Goal: Task Accomplishment & Management: Use online tool/utility

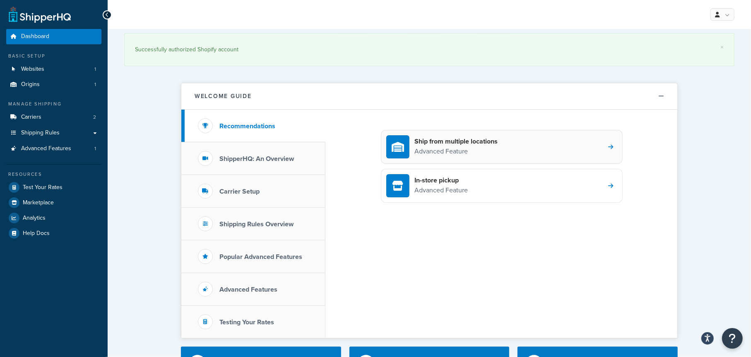
click at [513, 149] on div "Ship from multiple locations Advanced Feature" at bounding box center [502, 147] width 242 height 34
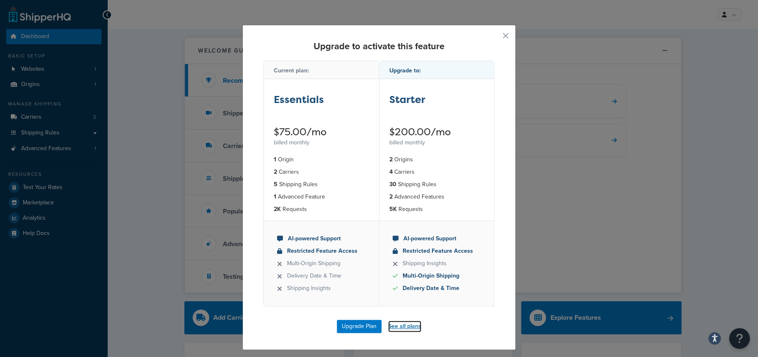
click at [396, 325] on link "See all plans" at bounding box center [404, 327] width 33 height 12
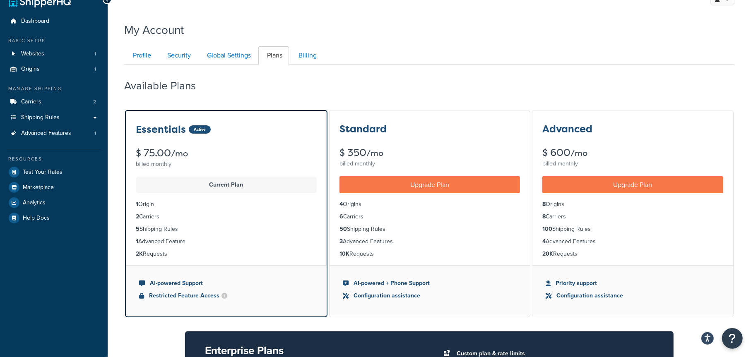
scroll to position [15, 0]
click at [436, 145] on div "Standard $ 350 /mo billed monthly" at bounding box center [430, 140] width 201 height 59
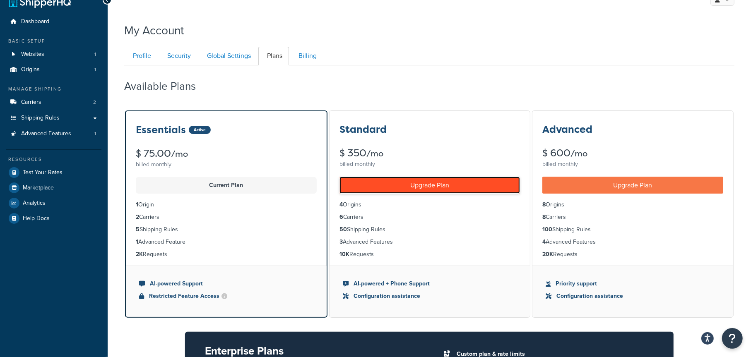
click at [435, 186] on link "Upgrade Plan" at bounding box center [430, 185] width 181 height 17
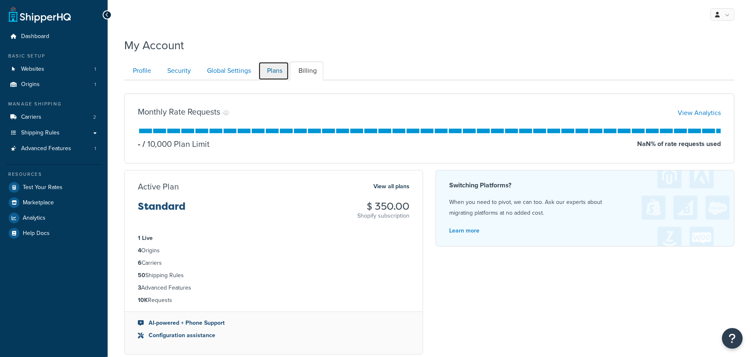
click at [277, 72] on link "Plans" at bounding box center [273, 71] width 31 height 19
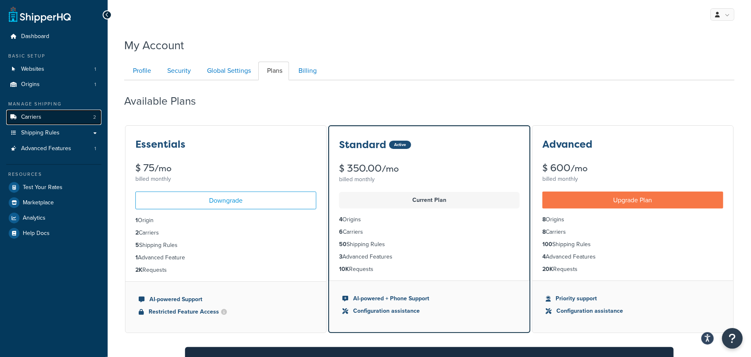
click at [38, 117] on span "Carriers" at bounding box center [31, 117] width 20 height 7
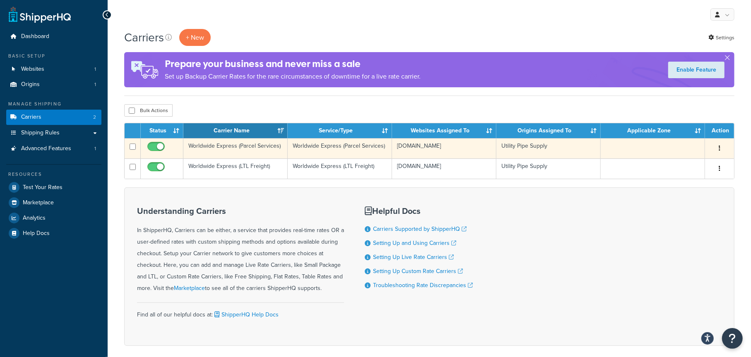
click at [719, 149] on icon "button" at bounding box center [720, 148] width 2 height 6
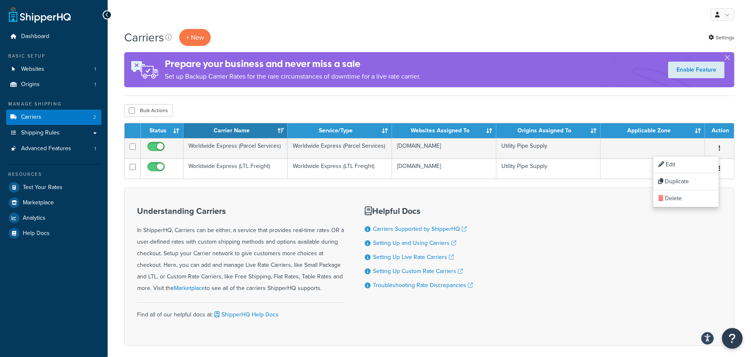
click at [596, 207] on div "Understanding Carriers In ShipperHQ, Carriers can be either, a service that pro…" at bounding box center [429, 267] width 610 height 159
click at [43, 132] on span "Shipping Rules" at bounding box center [40, 133] width 39 height 7
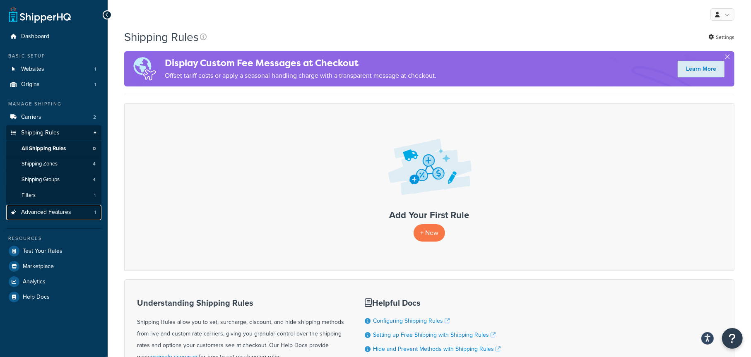
click at [54, 210] on span "Advanced Features" at bounding box center [46, 212] width 50 height 7
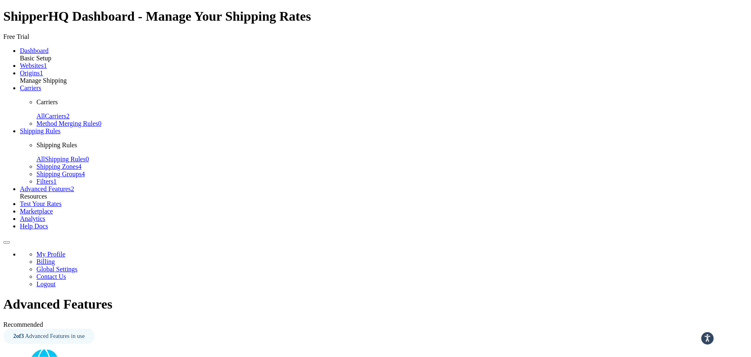
click at [41, 92] on link "Carriers" at bounding box center [31, 87] width 22 height 7
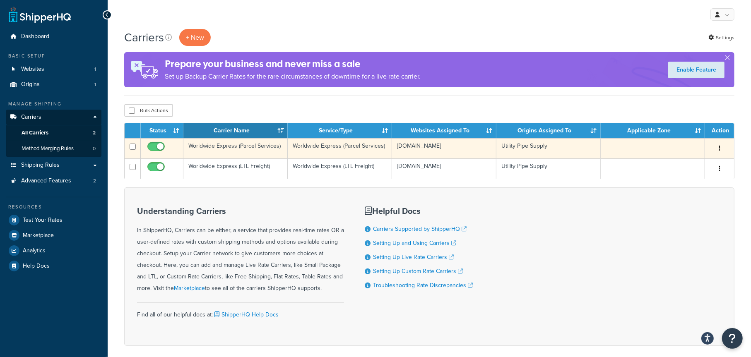
click at [721, 149] on button "button" at bounding box center [720, 148] width 12 height 13
click at [688, 166] on link "Edit" at bounding box center [685, 165] width 65 height 17
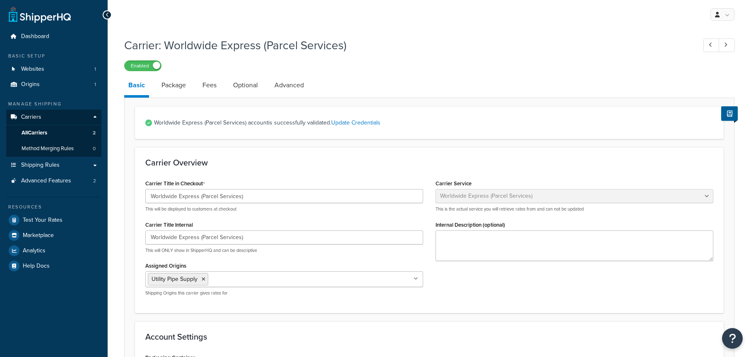
select select "worldwideExpress"
click at [176, 87] on link "Package" at bounding box center [173, 85] width 33 height 20
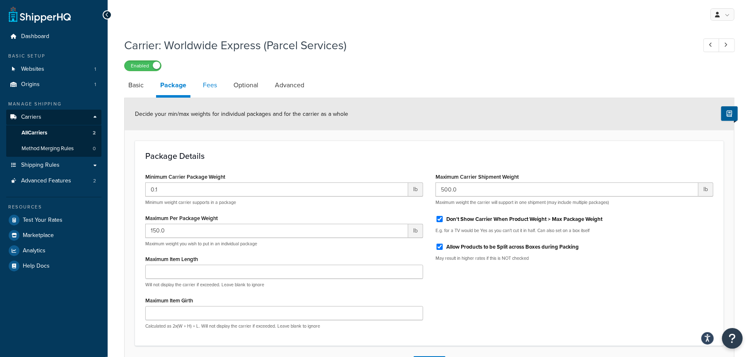
click at [208, 86] on link "Fees" at bounding box center [210, 85] width 22 height 20
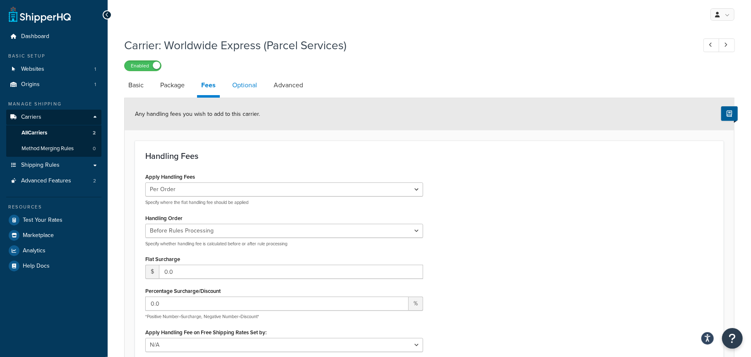
click at [240, 88] on link "Optional" at bounding box center [244, 85] width 33 height 20
select select "business"
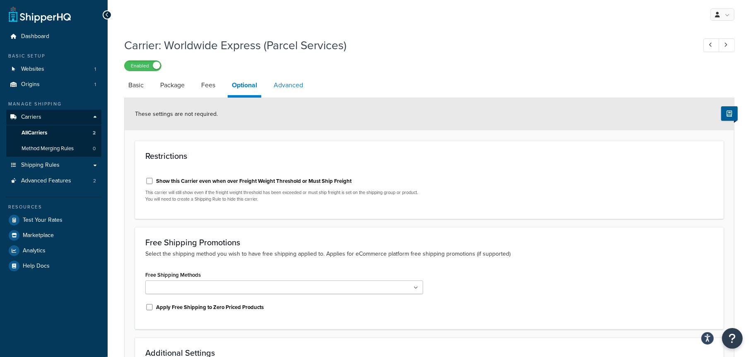
click at [287, 86] on link "Advanced" at bounding box center [289, 85] width 38 height 20
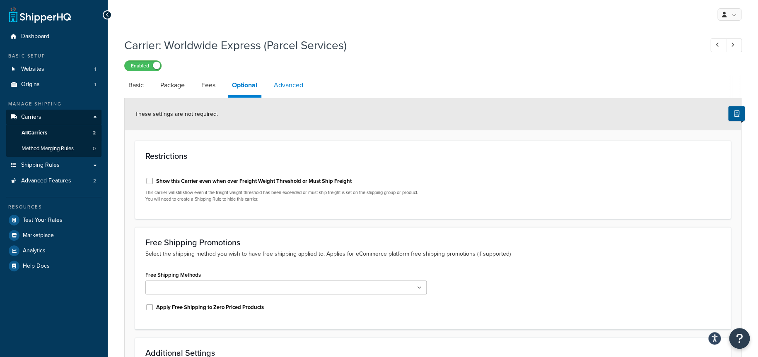
select select "false"
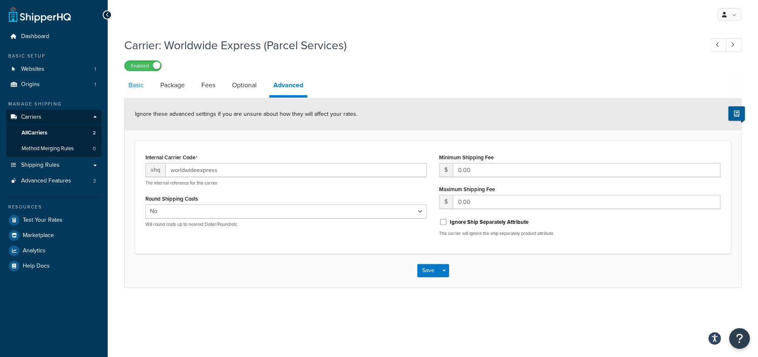
click at [132, 87] on link "Basic" at bounding box center [136, 85] width 24 height 20
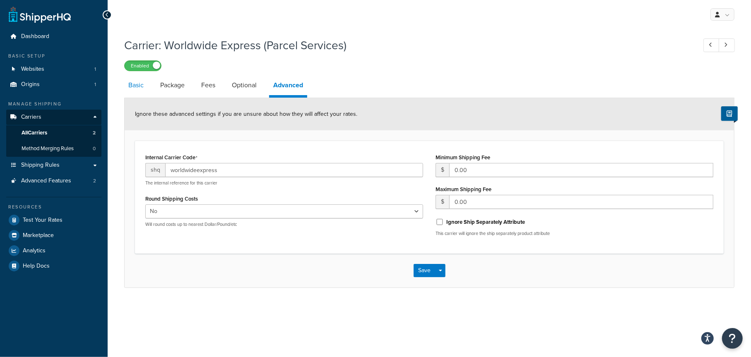
select select "worldwideExpress"
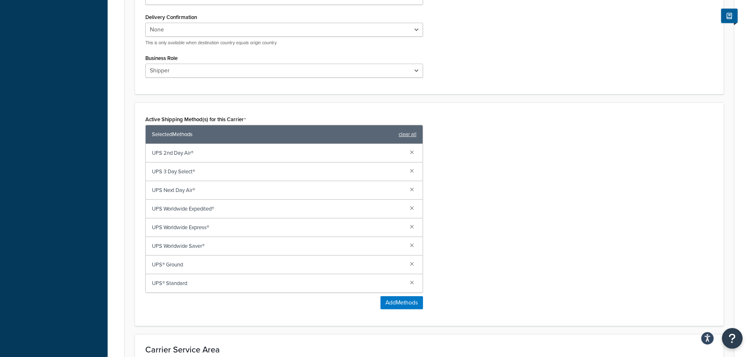
scroll to position [414, 0]
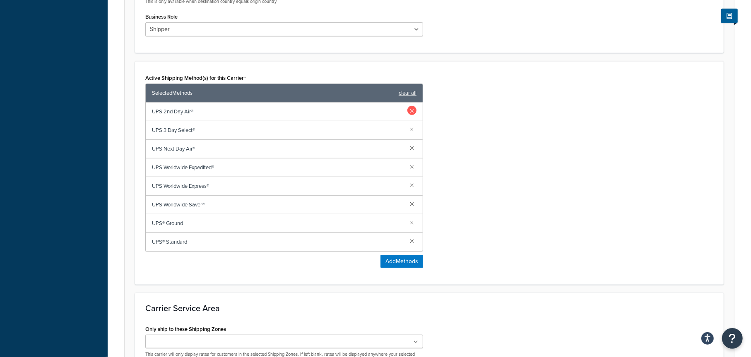
click at [412, 111] on link at bounding box center [411, 110] width 9 height 9
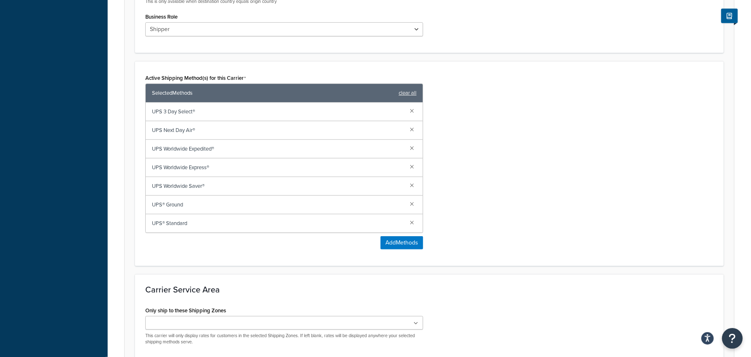
click at [412, 111] on link at bounding box center [411, 110] width 9 height 9
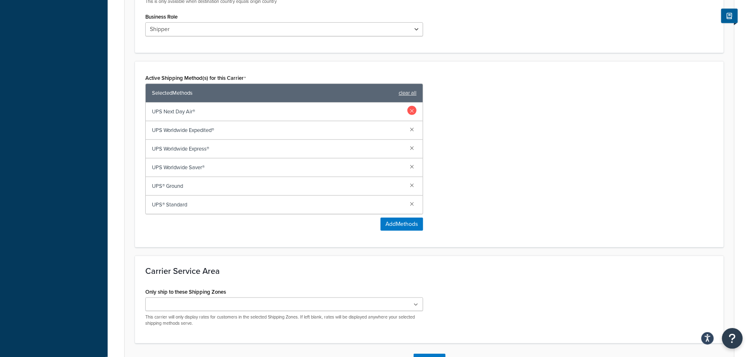
click at [412, 111] on link at bounding box center [411, 110] width 9 height 9
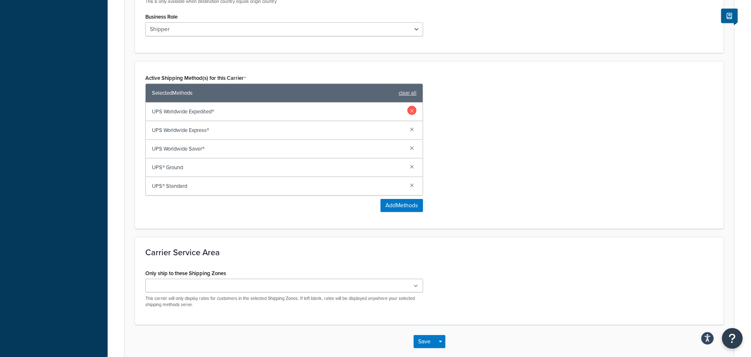
click at [412, 110] on link at bounding box center [411, 110] width 9 height 9
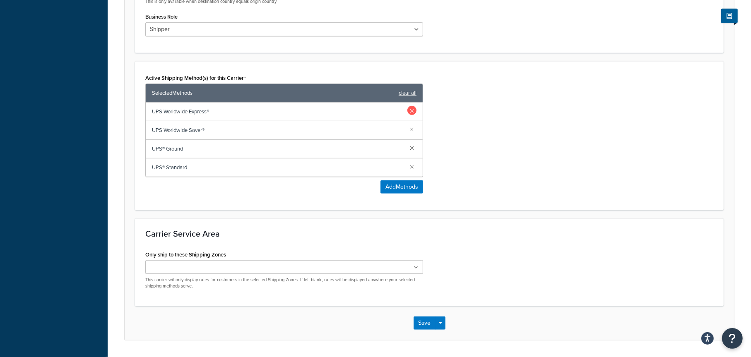
click at [412, 111] on link at bounding box center [411, 110] width 9 height 9
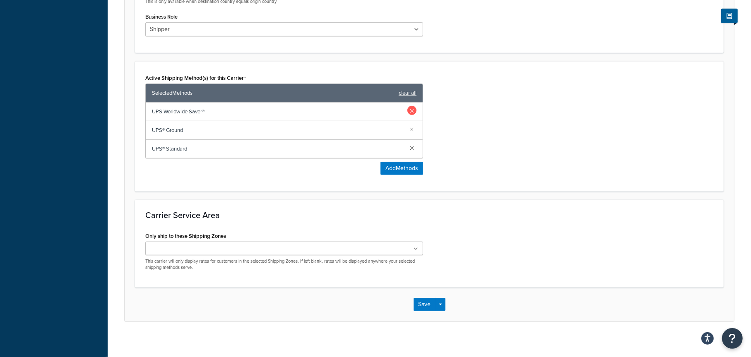
click at [413, 110] on link at bounding box center [411, 110] width 9 height 9
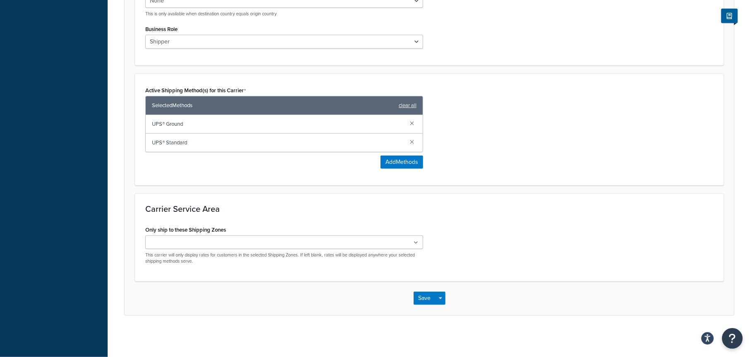
scroll to position [401, 0]
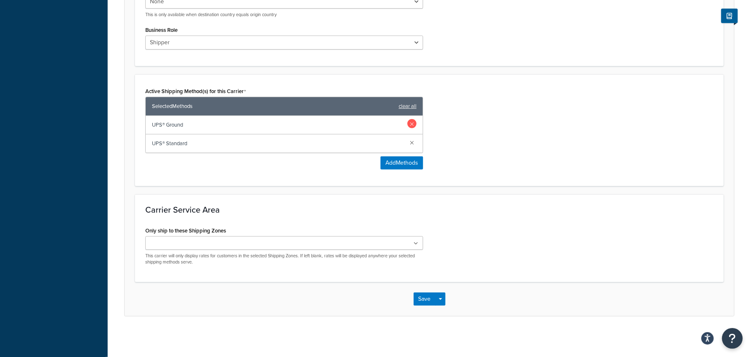
click at [413, 140] on link at bounding box center [411, 142] width 9 height 9
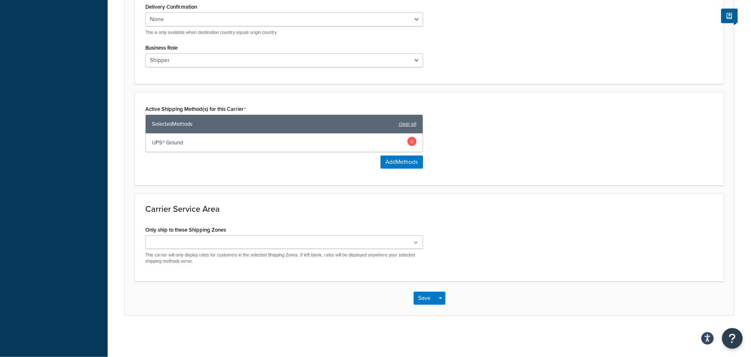
scroll to position [382, 0]
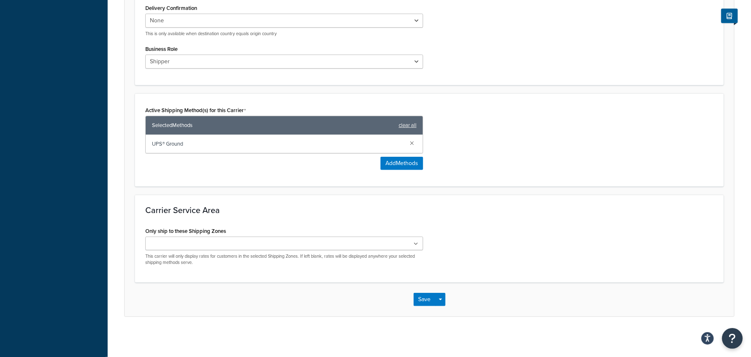
click at [416, 245] on icon at bounding box center [416, 244] width 5 height 5
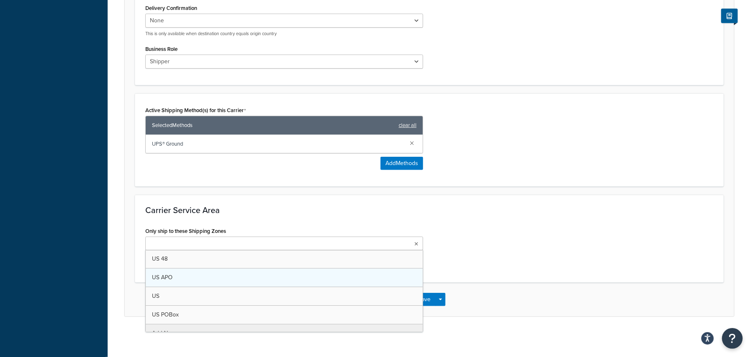
scroll to position [384, 0]
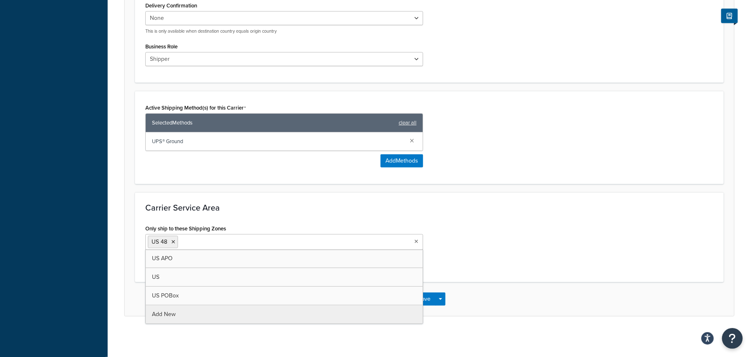
click at [555, 240] on div "Only ship to these Shipping Zones US 48 US APO [GEOGRAPHIC_DATA] [GEOGRAPHIC_DA…" at bounding box center [429, 247] width 581 height 49
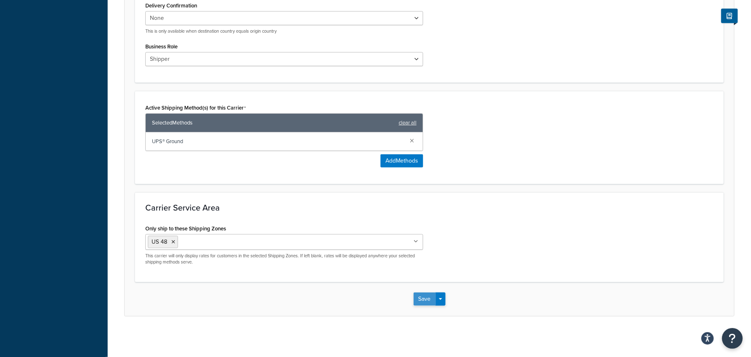
click at [426, 299] on button "Save" at bounding box center [425, 299] width 22 height 13
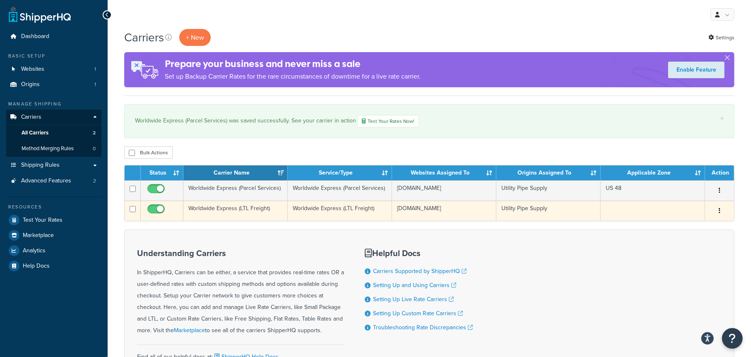
click at [721, 209] on button "button" at bounding box center [720, 211] width 12 height 13
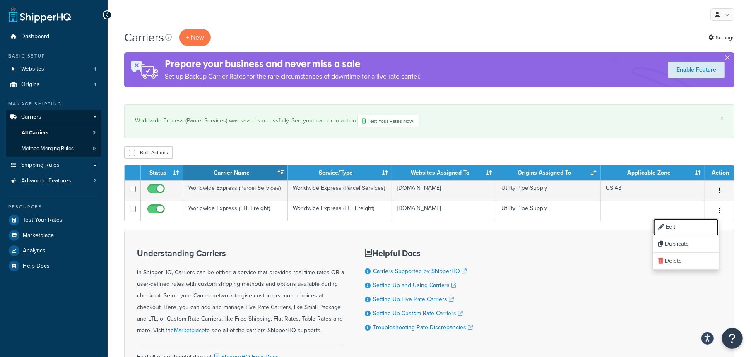
click at [676, 224] on link "Edit" at bounding box center [685, 227] width 65 height 17
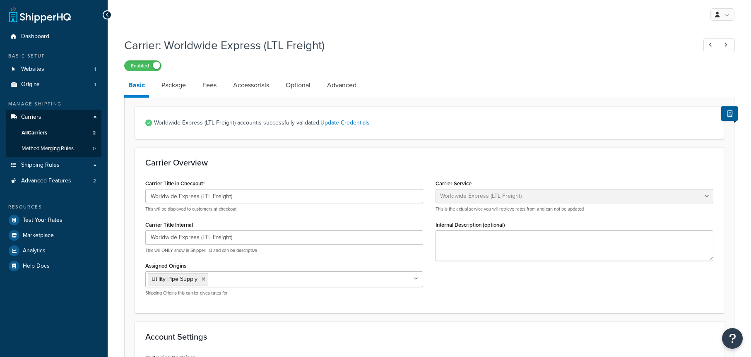
select select "worldwideExpressFreight"
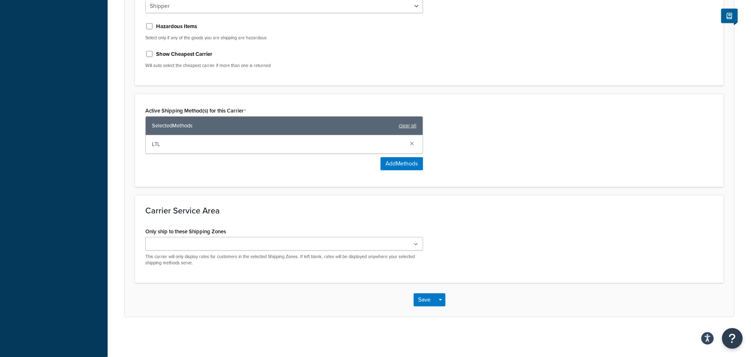
scroll to position [438, 0]
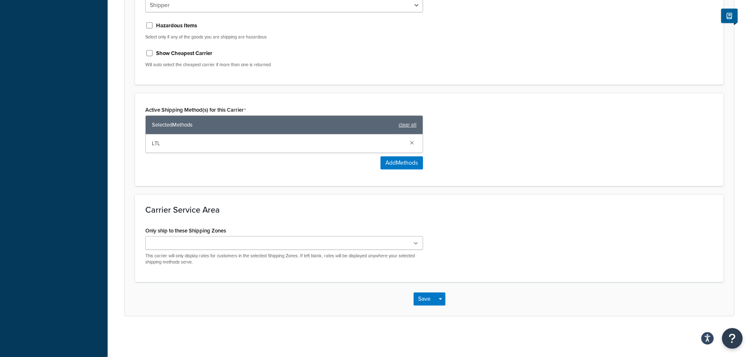
click at [286, 244] on ul at bounding box center [284, 243] width 278 height 14
click at [427, 300] on button "Save" at bounding box center [425, 301] width 22 height 13
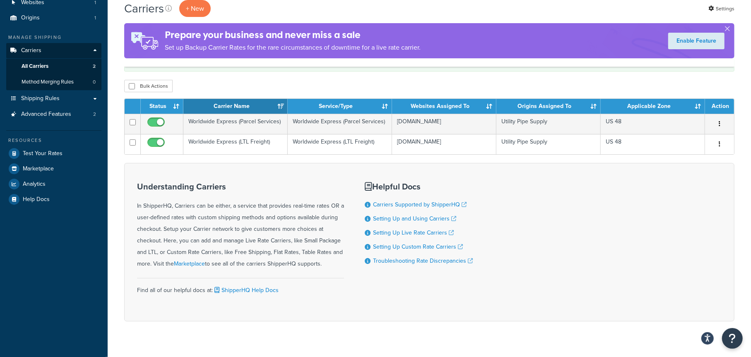
scroll to position [80, 0]
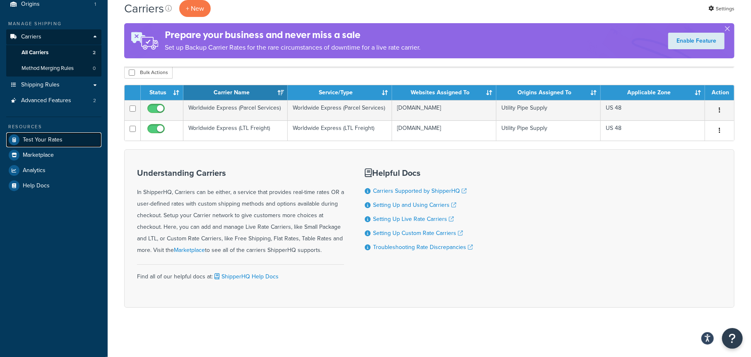
click at [38, 141] on span "Test Your Rates" at bounding box center [43, 140] width 40 height 7
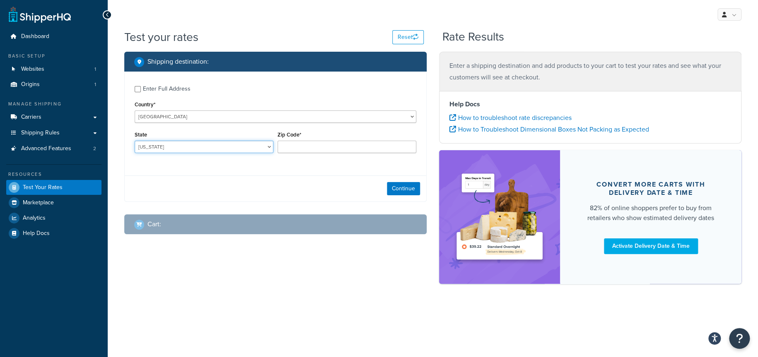
click at [208, 149] on select "[US_STATE] [US_STATE] [US_STATE] [US_STATE] [US_STATE] Armed Forces Americas Ar…" at bounding box center [204, 147] width 139 height 12
select select "IL"
click at [135, 141] on select "Alabama Alaska American Samoa Arizona Arkansas Armed Forces Americas Armed Forc…" at bounding box center [204, 147] width 139 height 12
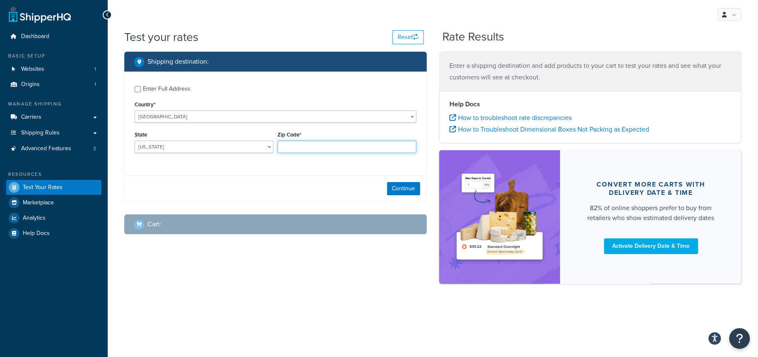
click at [309, 146] on input "Zip Code*" at bounding box center [346, 147] width 139 height 12
type input "60126"
click at [408, 190] on button "Continue" at bounding box center [403, 188] width 33 height 13
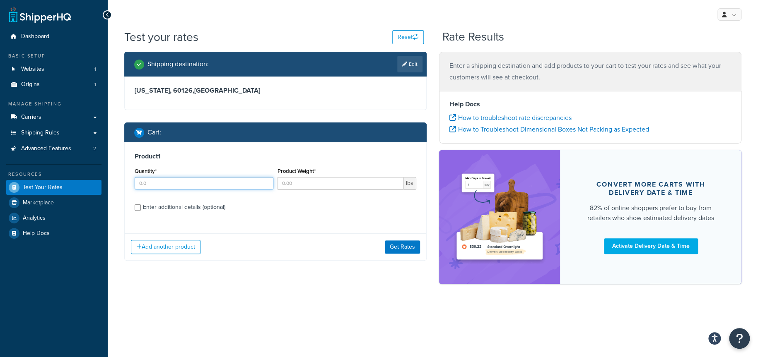
click at [191, 183] on input "Quantity*" at bounding box center [204, 183] width 139 height 12
type input "1"
click at [305, 185] on input "Product Weight*" at bounding box center [340, 183] width 126 height 12
type input "2"
click at [407, 246] on button "Get Rates" at bounding box center [402, 247] width 35 height 13
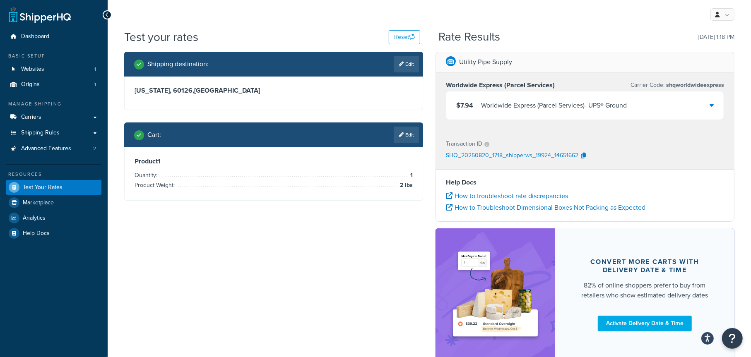
click at [713, 104] on icon at bounding box center [712, 105] width 4 height 7
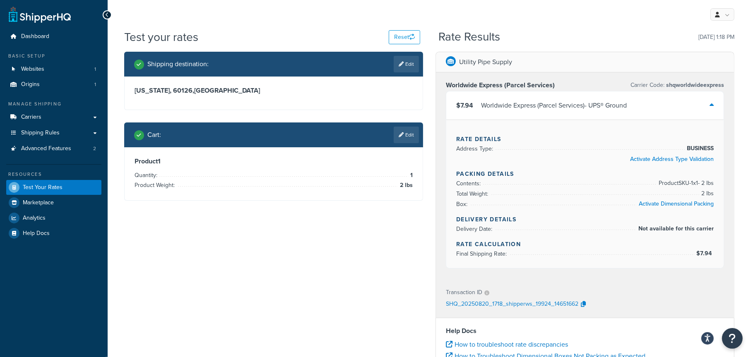
click at [713, 104] on icon at bounding box center [712, 105] width 4 height 7
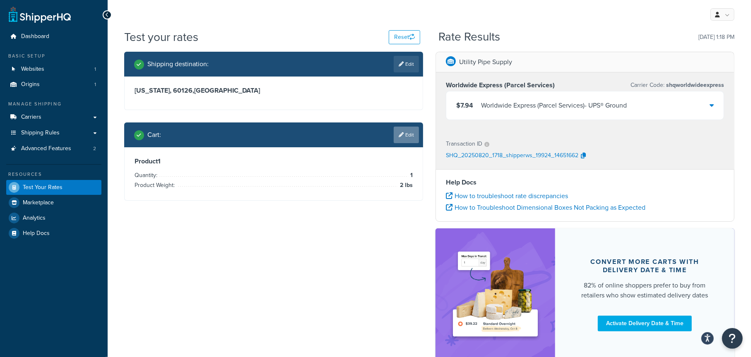
click at [406, 136] on link "Edit" at bounding box center [406, 135] width 25 height 17
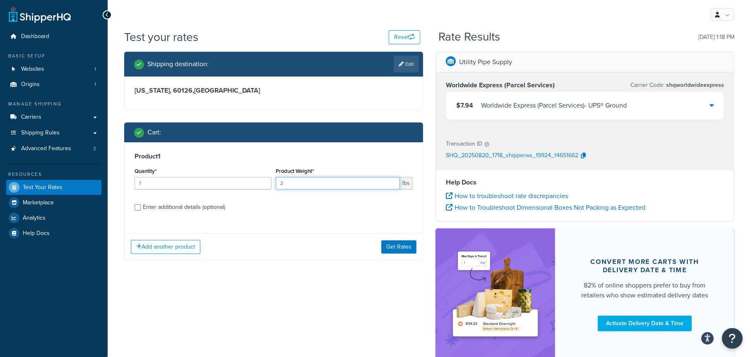
drag, startPoint x: 288, startPoint y: 182, endPoint x: 277, endPoint y: 182, distance: 10.8
click at [277, 182] on input "2" at bounding box center [338, 183] width 124 height 12
type input "200"
click at [393, 248] on button "Get Rates" at bounding box center [398, 247] width 35 height 13
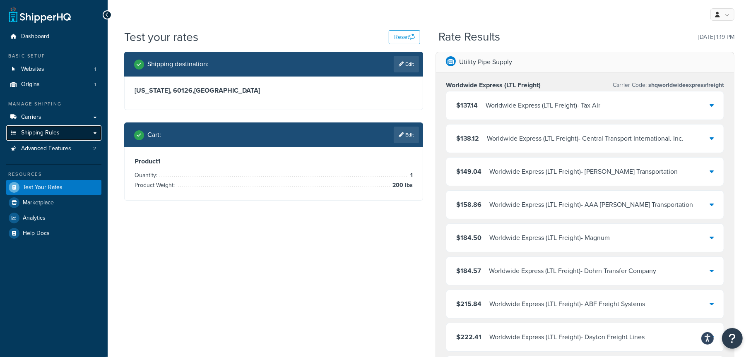
click at [56, 132] on span "Shipping Rules" at bounding box center [40, 133] width 39 height 7
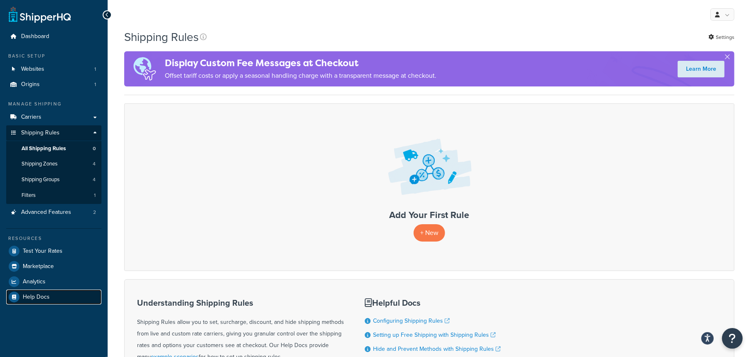
click at [39, 295] on span "Help Docs" at bounding box center [36, 297] width 27 height 7
